Goal: Task Accomplishment & Management: Manage account settings

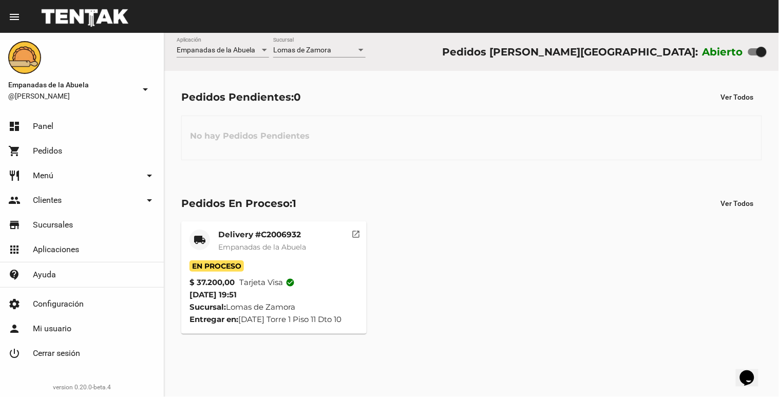
click at [278, 251] on mat-card-subtitle "Empanadas de la Abuela" at bounding box center [262, 247] width 88 height 10
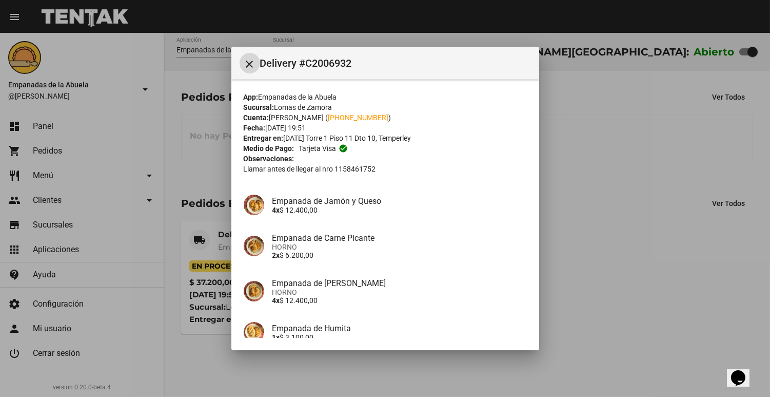
scroll to position [139, 0]
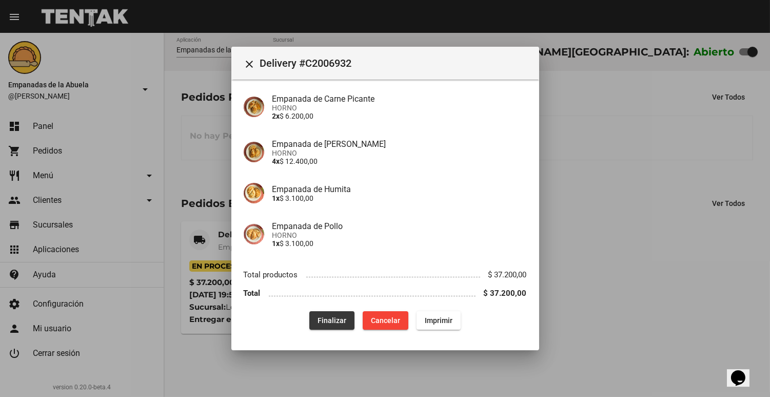
click at [329, 315] on button "Finalizar" at bounding box center [331, 320] width 45 height 18
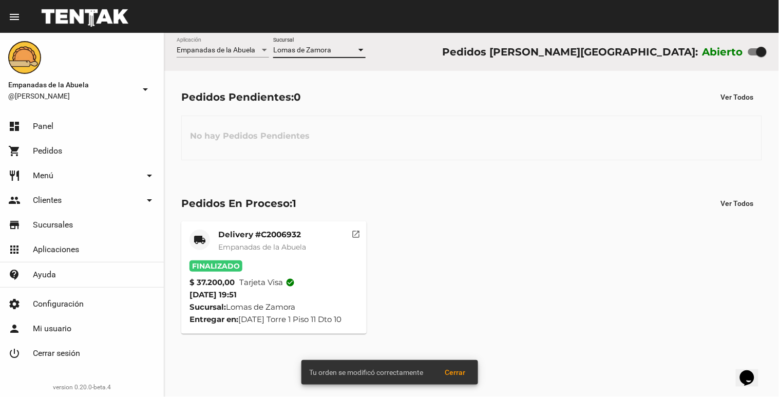
click at [303, 50] on span "Lomas de Zamora" at bounding box center [302, 50] width 58 height 8
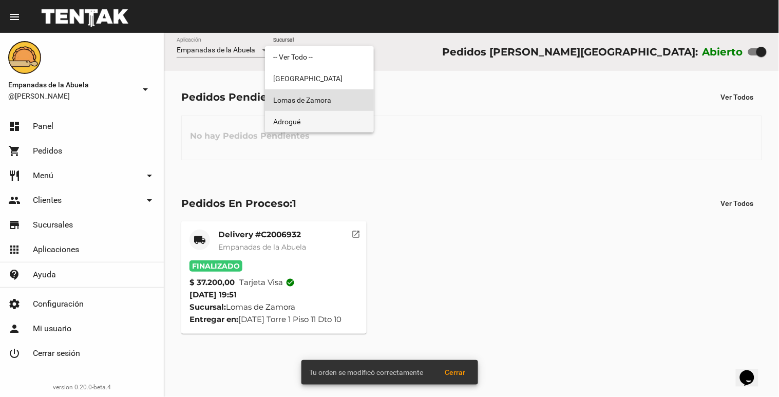
click at [288, 116] on span "Adrogué" at bounding box center [319, 122] width 92 height 22
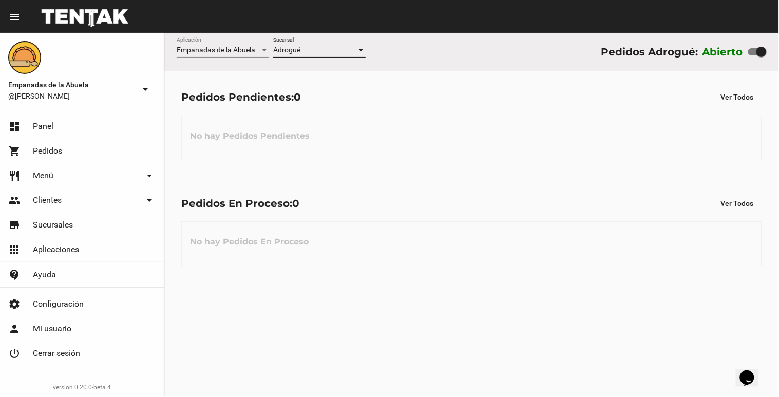
click at [317, 54] on div "Adrogué Sucursal" at bounding box center [319, 47] width 92 height 20
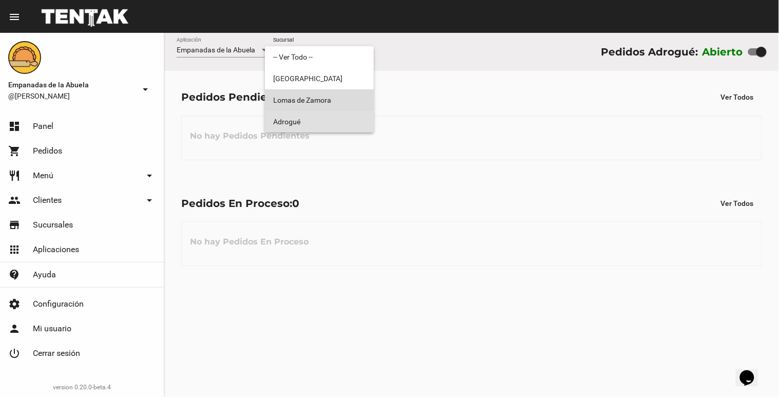
click at [304, 99] on span "Lomas de Zamora" at bounding box center [319, 100] width 92 height 22
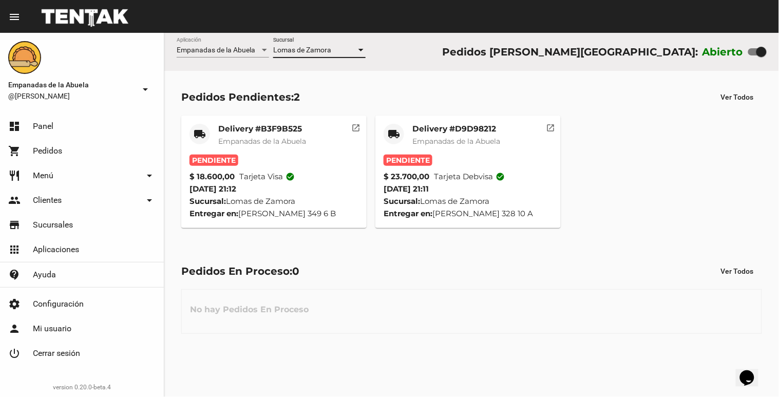
click at [463, 136] on mat-card-subtitle "Empanadas de la Abuela" at bounding box center [456, 141] width 88 height 10
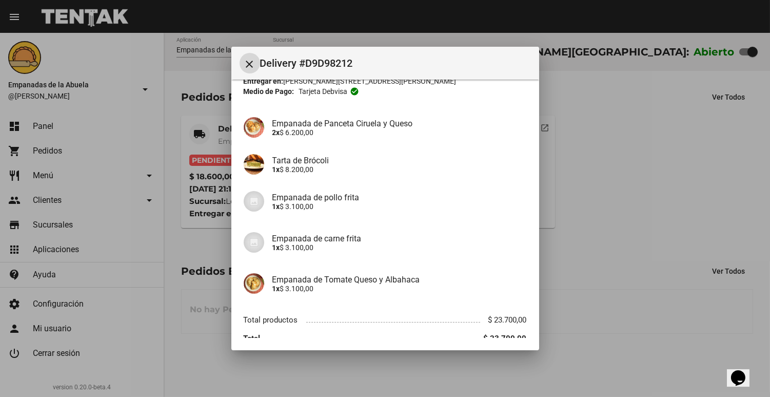
scroll to position [102, 0]
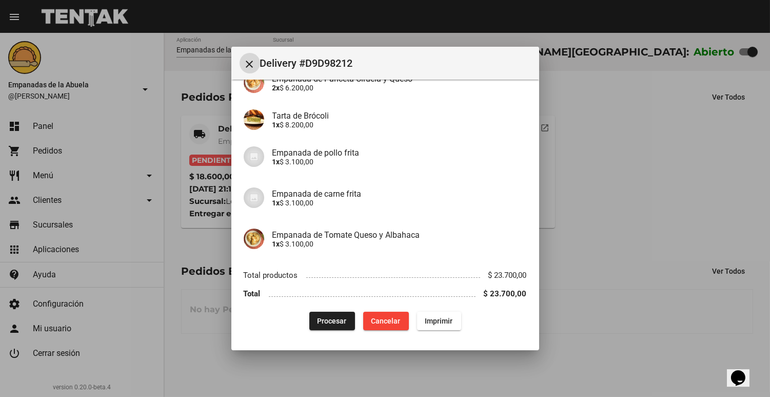
click at [324, 318] on span "Procesar" at bounding box center [332, 321] width 29 height 8
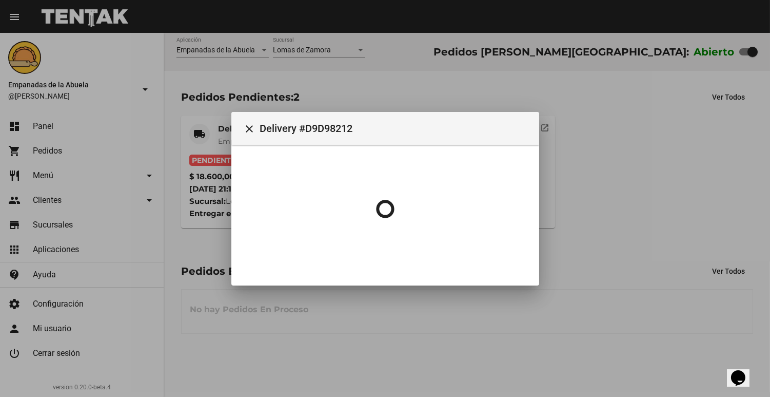
scroll to position [0, 0]
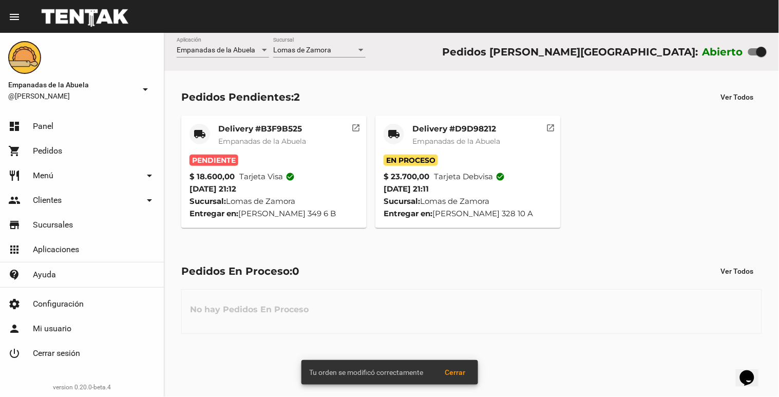
click at [474, 137] on span "Empanadas de la Abuela" at bounding box center [456, 141] width 88 height 9
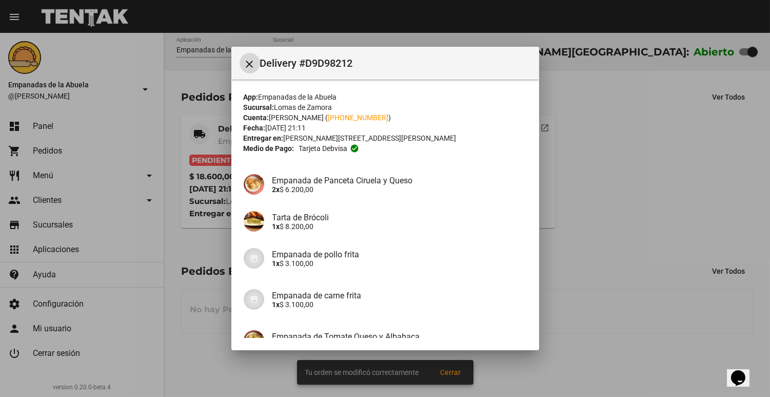
scroll to position [102, 0]
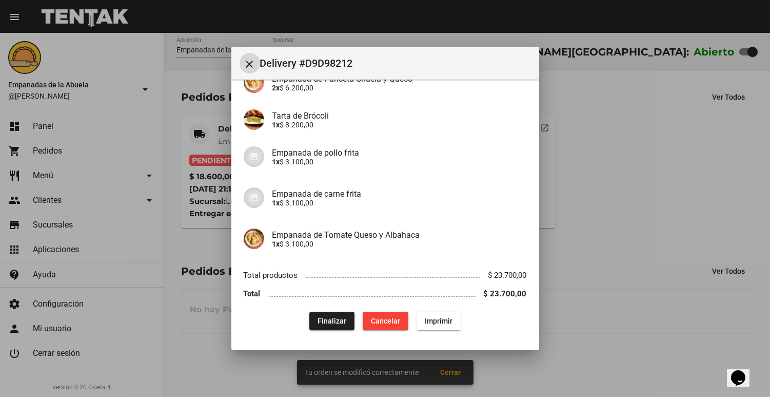
click at [442, 317] on span "Imprimir" at bounding box center [439, 321] width 28 height 8
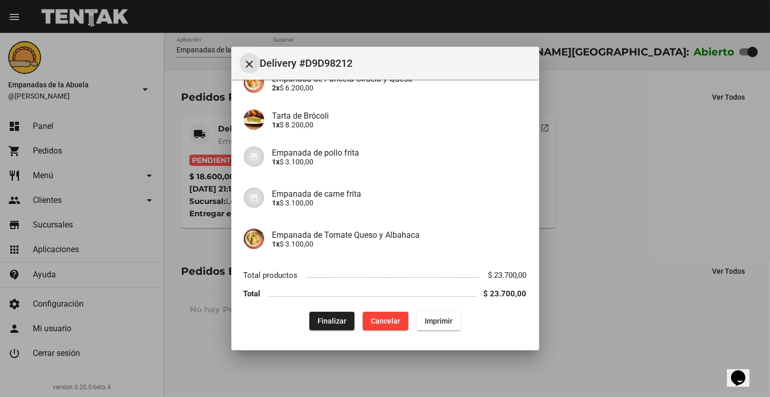
click at [248, 64] on mat-icon "close" at bounding box center [250, 64] width 12 height 12
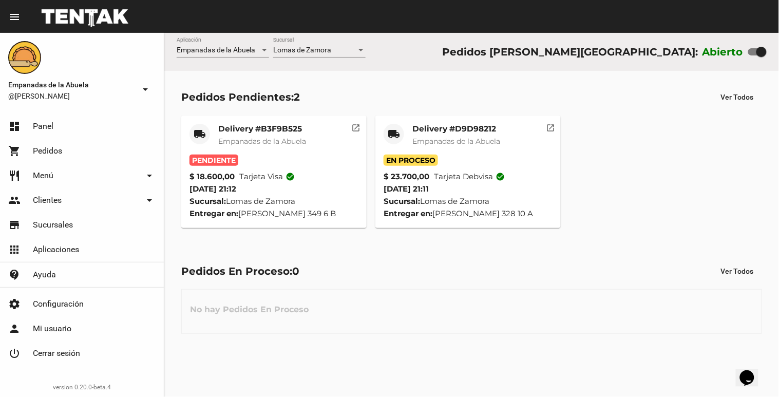
click at [244, 137] on span "Empanadas de la Abuela" at bounding box center [262, 141] width 88 height 9
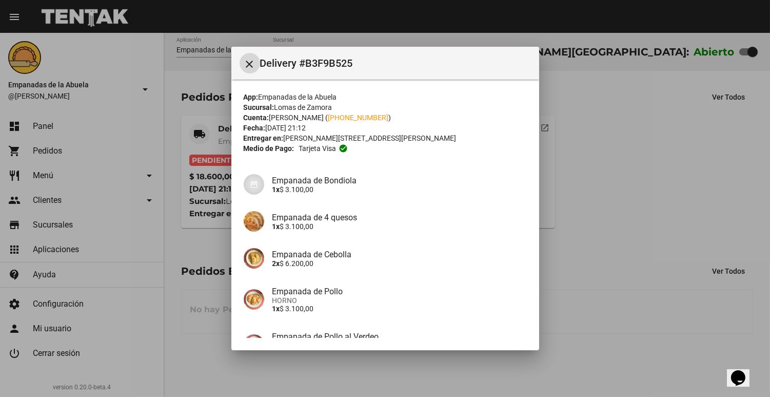
scroll to position [110, 0]
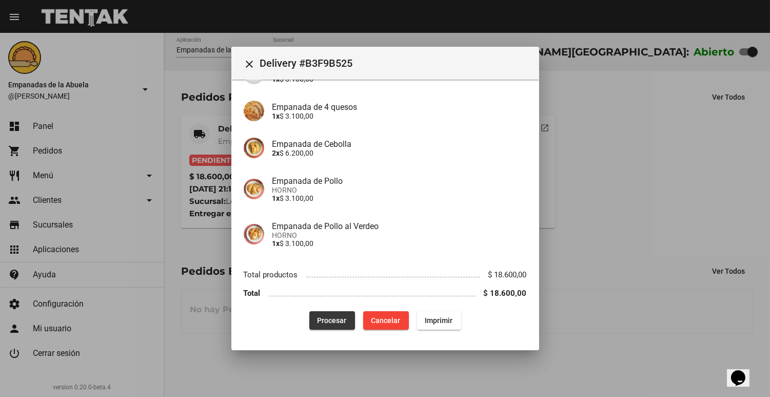
click at [331, 321] on span "Procesar" at bounding box center [332, 320] width 29 height 8
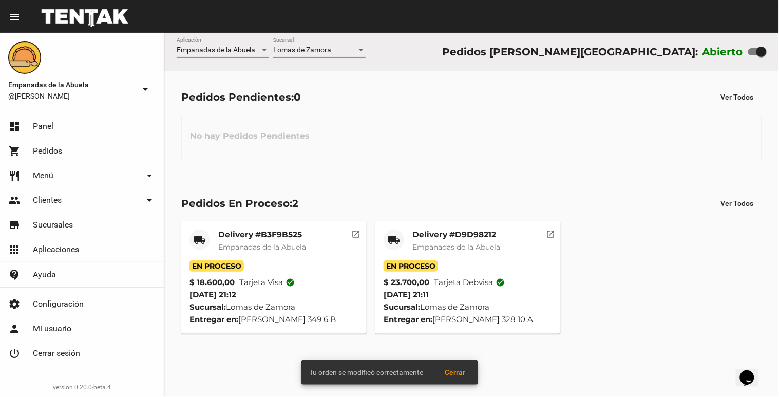
click at [227, 133] on h3 "No hay Pedidos Pendientes" at bounding box center [250, 136] width 136 height 31
click at [242, 240] on div "Delivery #B3F9B525 Empanadas de la Abuela" at bounding box center [262, 244] width 88 height 31
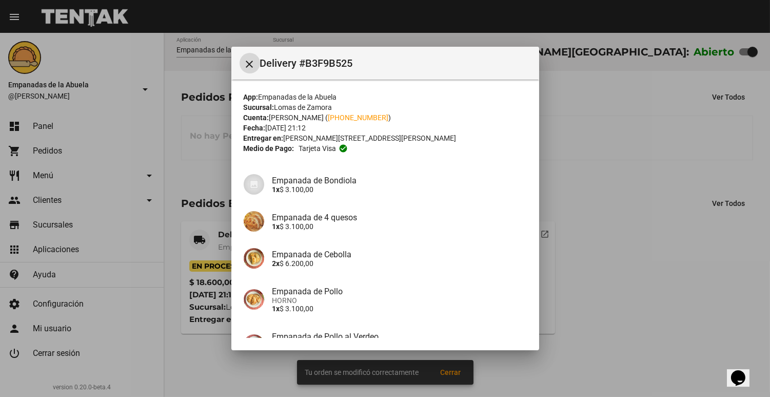
scroll to position [110, 0]
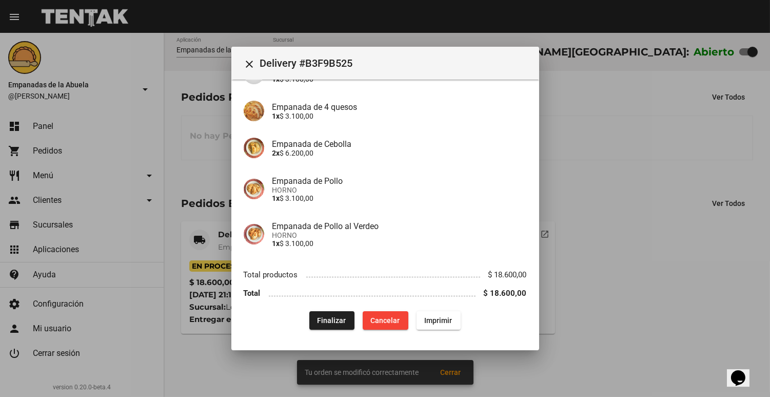
click at [424, 331] on mat-dialog-content "App: Empanadas de la Abuela Sucursal: [PERSON_NAME] Cuenta: [PERSON_NAME] ( [PH…" at bounding box center [385, 209] width 308 height 258
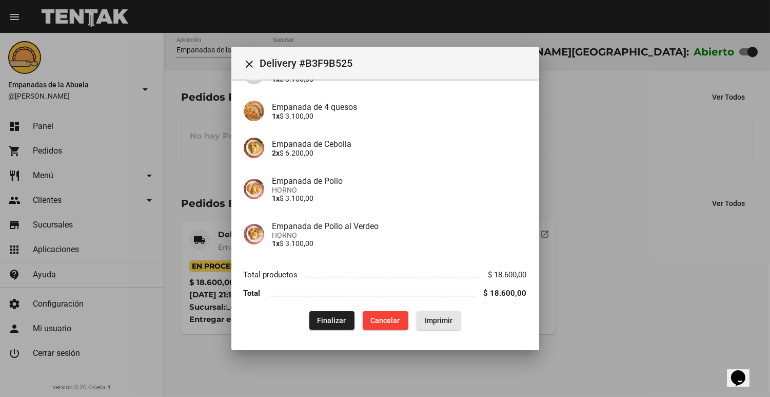
click at [425, 321] on span "Imprimir" at bounding box center [439, 320] width 28 height 8
click at [248, 69] on mat-icon "close" at bounding box center [250, 64] width 12 height 12
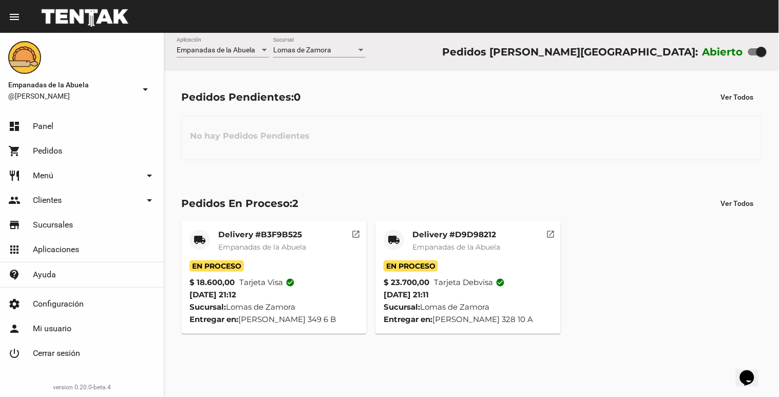
click at [485, 243] on span "Empanadas de la Abuela" at bounding box center [456, 246] width 88 height 9
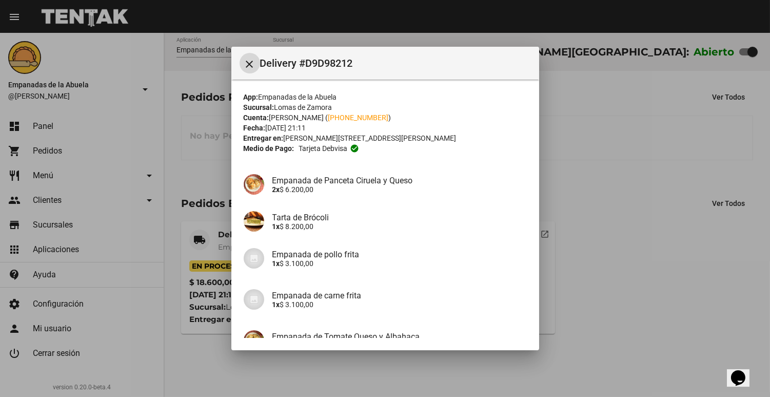
scroll to position [102, 0]
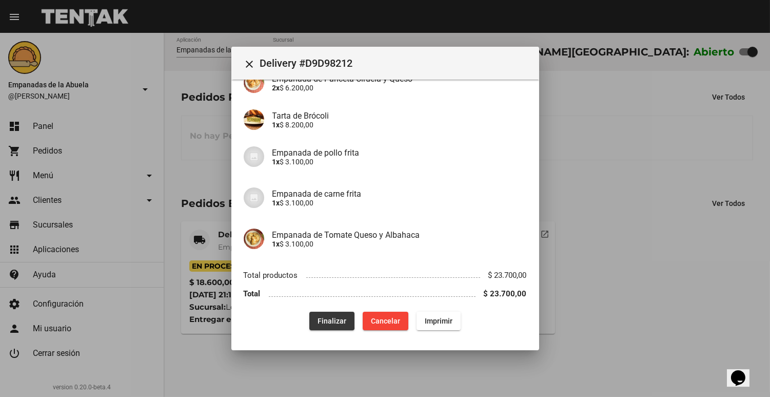
click at [310, 317] on button "Finalizar" at bounding box center [331, 321] width 45 height 18
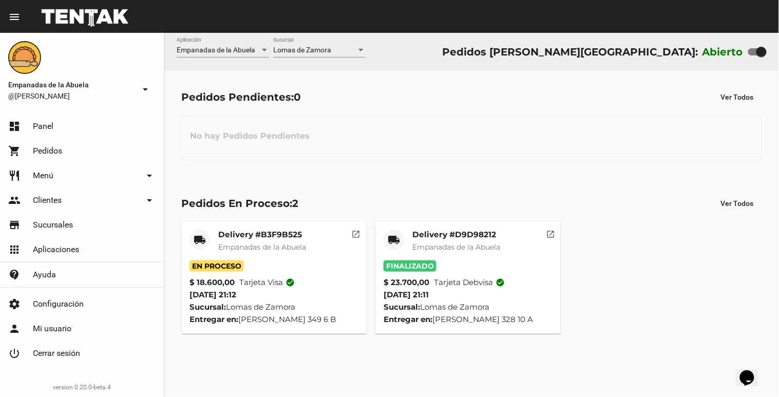
click at [253, 239] on mat-card-title "Delivery #B3F9B525" at bounding box center [262, 234] width 88 height 10
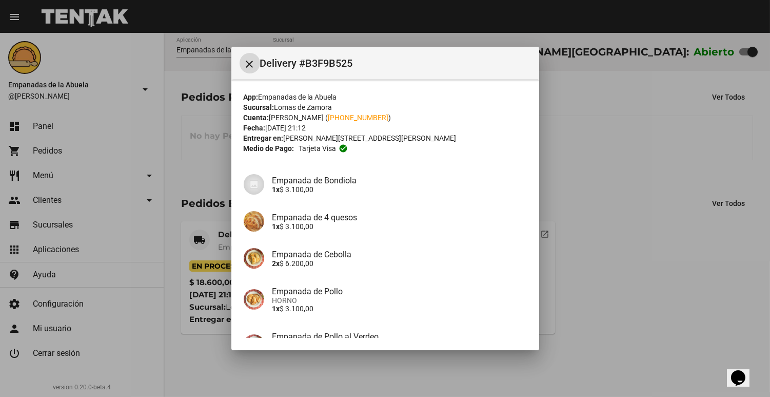
scroll to position [110, 0]
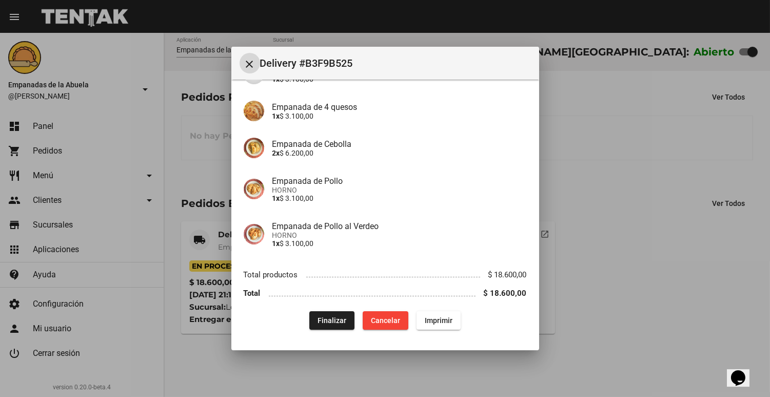
click at [319, 319] on span "Finalizar" at bounding box center [332, 320] width 29 height 8
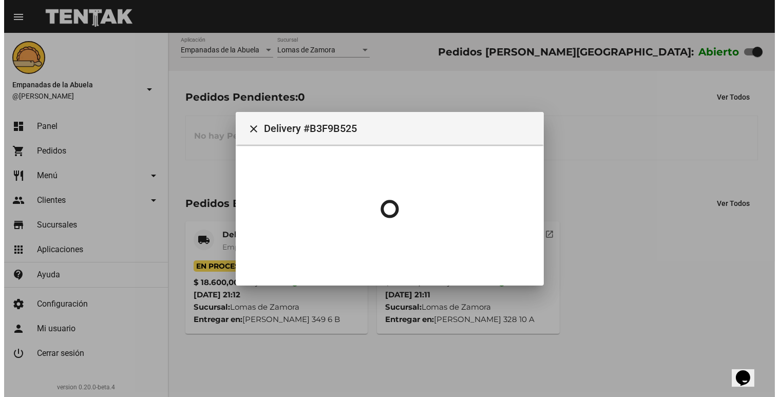
scroll to position [0, 0]
